Goal: Task Accomplishment & Management: Use online tool/utility

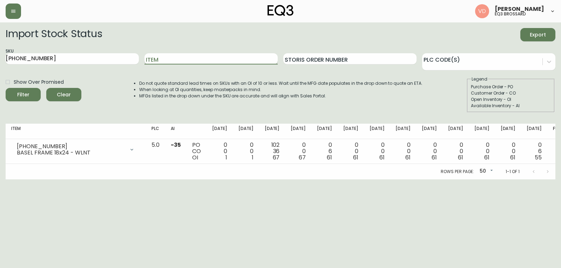
click at [182, 60] on input "Item" at bounding box center [210, 58] width 133 height 11
click at [65, 91] on span "Clear" at bounding box center [64, 94] width 24 height 9
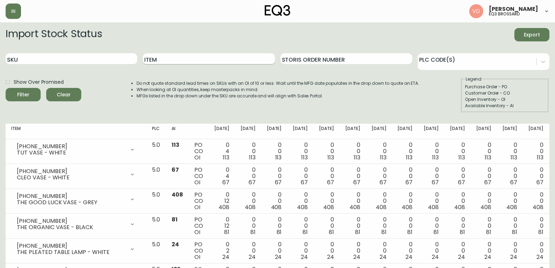
click at [204, 57] on input "Item" at bounding box center [209, 58] width 132 height 11
click at [6, 88] on button "Filter" at bounding box center [23, 94] width 35 height 13
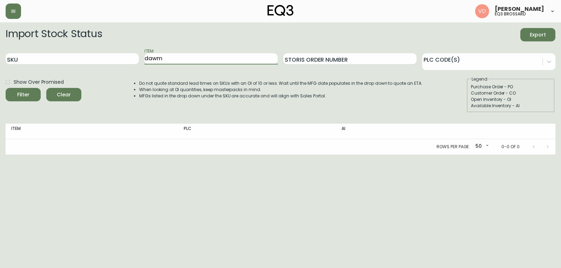
click at [6, 88] on button "Filter" at bounding box center [23, 94] width 35 height 13
type input "[PERSON_NAME]"
click at [6, 88] on button "Filter" at bounding box center [23, 94] width 35 height 13
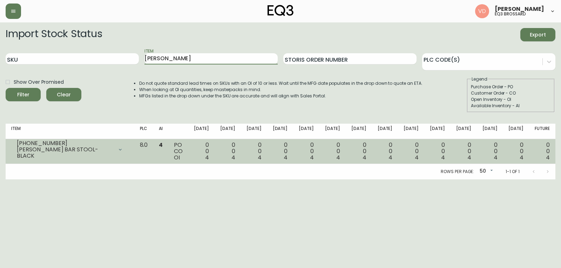
click at [87, 157] on div "[PHONE_NUMBER] [PERSON_NAME] BAR STOOL- BLACK" at bounding box center [69, 149] width 117 height 15
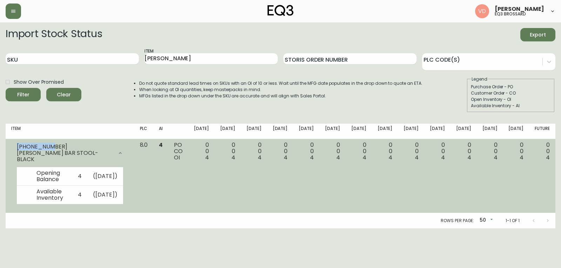
drag, startPoint x: 55, startPoint y: 149, endPoint x: 17, endPoint y: 150, distance: 37.9
click at [17, 150] on div "[PHONE_NUMBER]" at bounding box center [65, 147] width 96 height 6
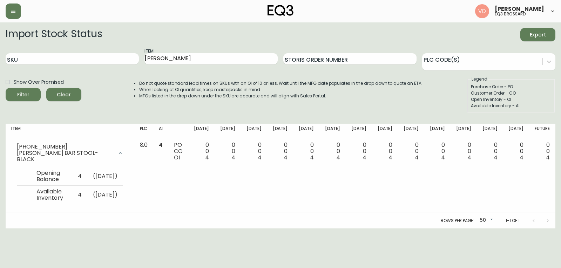
drag, startPoint x: 111, startPoint y: 120, endPoint x: 116, endPoint y: 118, distance: 5.8
click at [111, 120] on div "Import Stock Status Export SKU Item [PERSON_NAME] Storis Order Number PLC Code(…" at bounding box center [280, 128] width 549 height 200
click at [120, 109] on div "Show Over Promised Filter Clear Do not quote standard lead times on SKUs with a…" at bounding box center [280, 94] width 549 height 36
click at [143, 45] on form "Import Stock Status Export SKU Item [PERSON_NAME] Storis Order Number PLC Code(…" at bounding box center [280, 70] width 549 height 84
drag, startPoint x: 141, startPoint y: 36, endPoint x: 186, endPoint y: 52, distance: 48.5
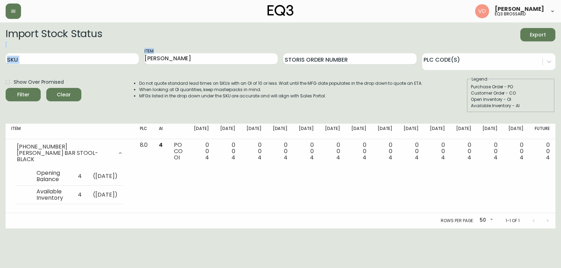
click at [166, 58] on form "Import Stock Status Export SKU Item [PERSON_NAME] Storis Order Number PLC Code(…" at bounding box center [280, 70] width 549 height 84
click at [159, 36] on div "Import Stock Status Export" at bounding box center [280, 34] width 549 height 13
